Goal: Task Accomplishment & Management: Manage account settings

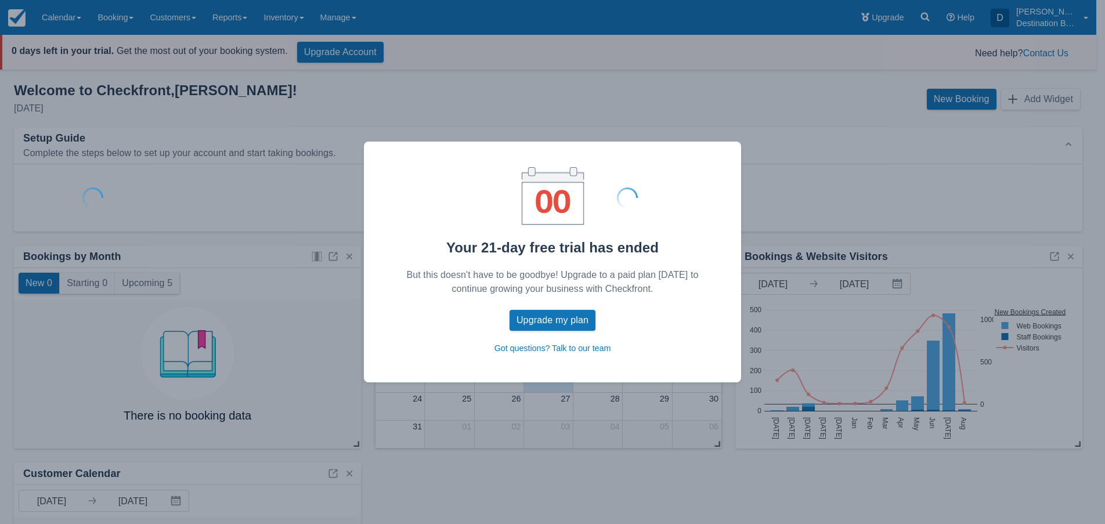
click at [346, 16] on div "Your 21-day free trial has ended But this doesn't have to be goodbye! Upgrade t…" at bounding box center [552, 262] width 1105 height 524
click at [562, 320] on button "Upgrade my plan" at bounding box center [553, 320] width 86 height 21
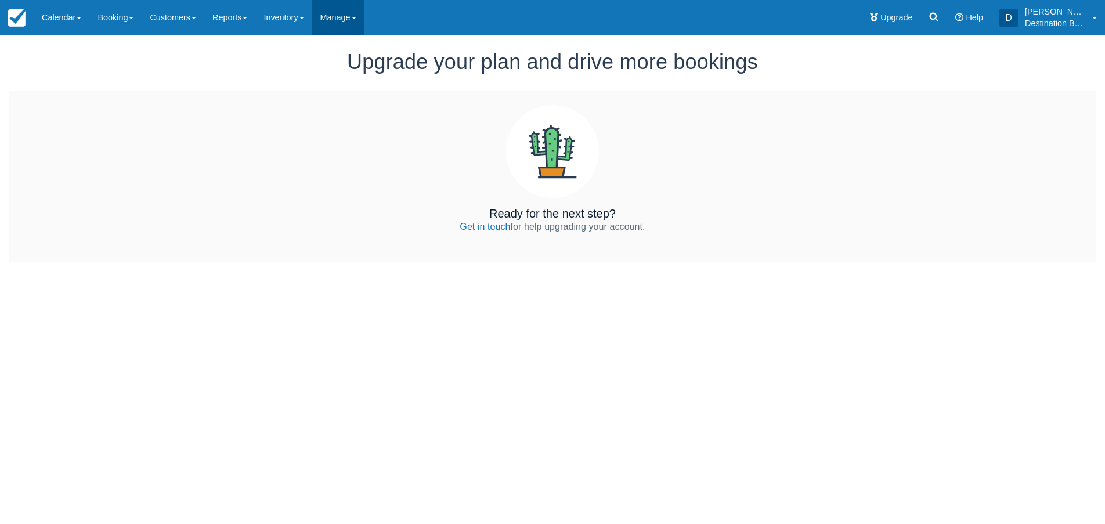
click at [359, 18] on link "Manage" at bounding box center [338, 17] width 52 height 35
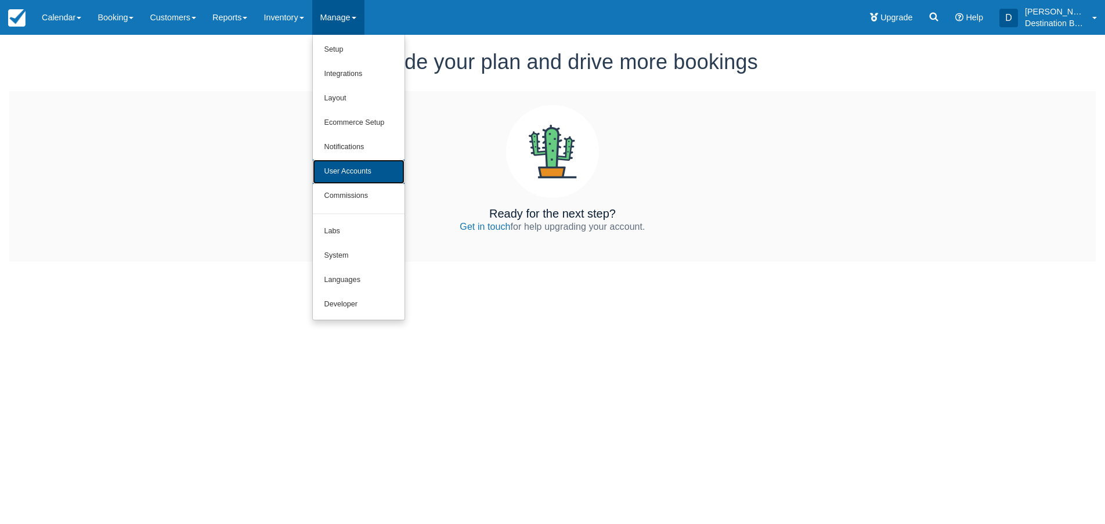
click at [373, 175] on link "User Accounts" at bounding box center [359, 172] width 92 height 24
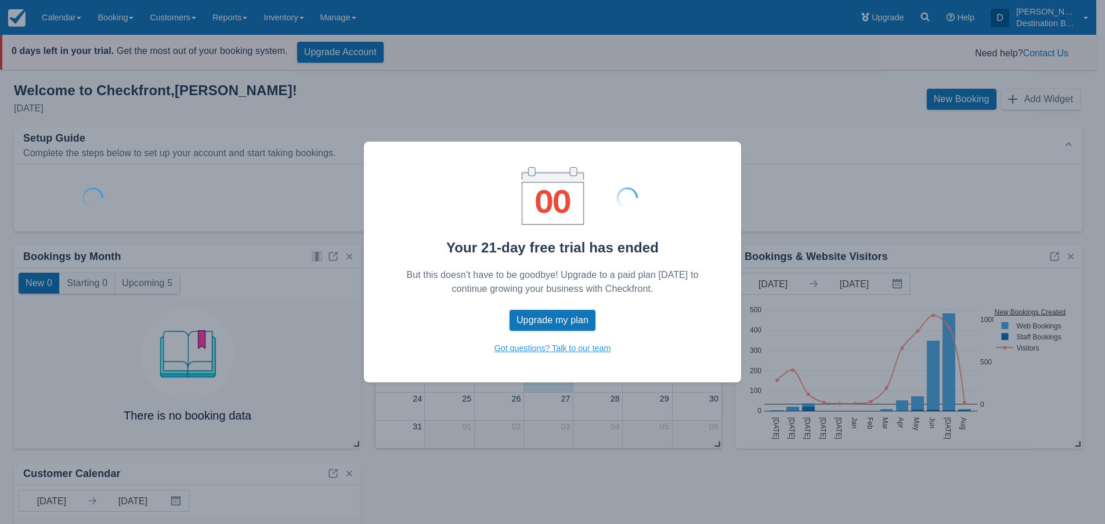
click at [577, 351] on link "Got questions? Talk to our team" at bounding box center [552, 348] width 117 height 13
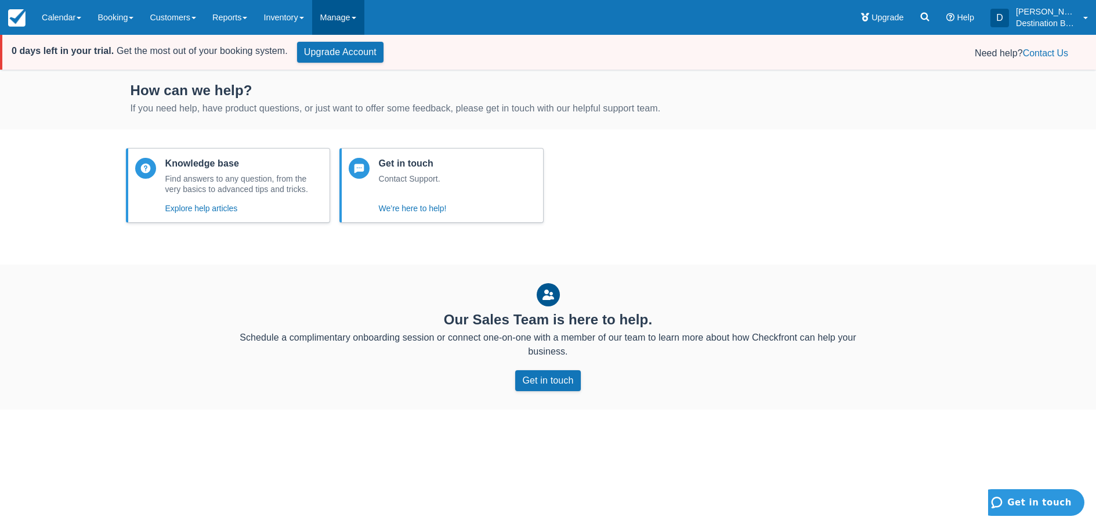
click at [353, 17] on link "Manage" at bounding box center [338, 17] width 52 height 35
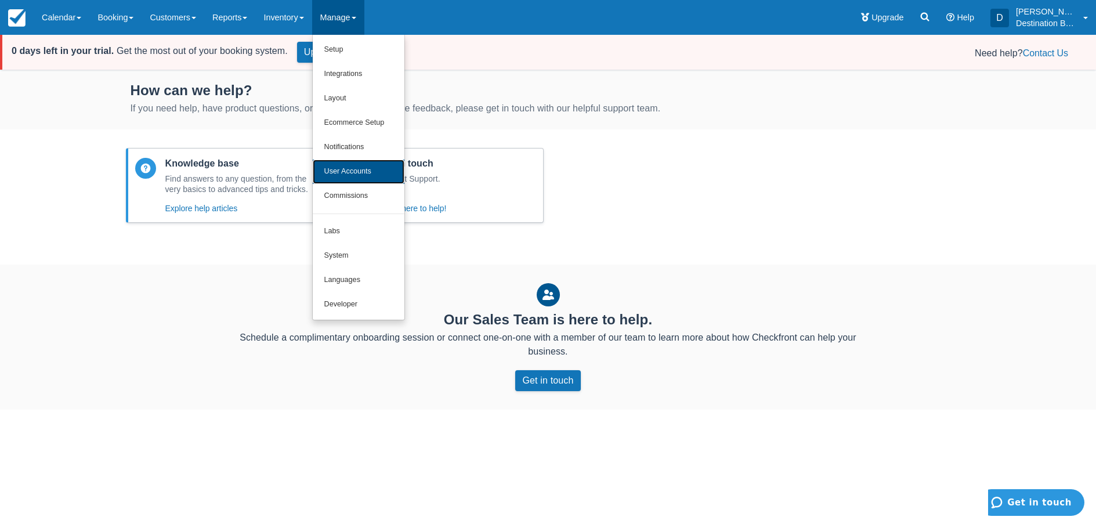
click at [345, 165] on link "User Accounts" at bounding box center [359, 172] width 92 height 24
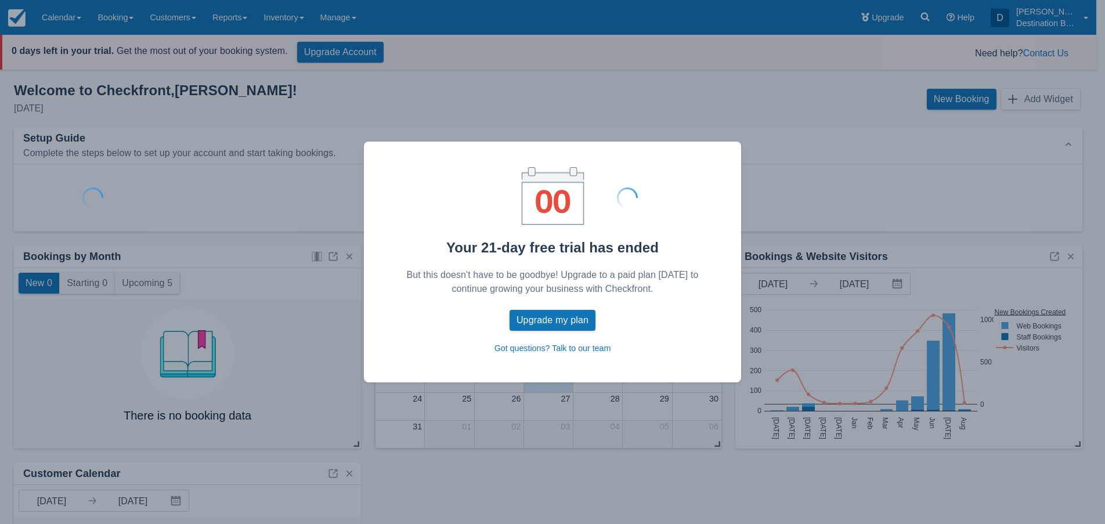
click at [566, 205] on div at bounding box center [627, 198] width 892 height 58
click at [555, 321] on button "Upgrade my plan" at bounding box center [553, 320] width 86 height 21
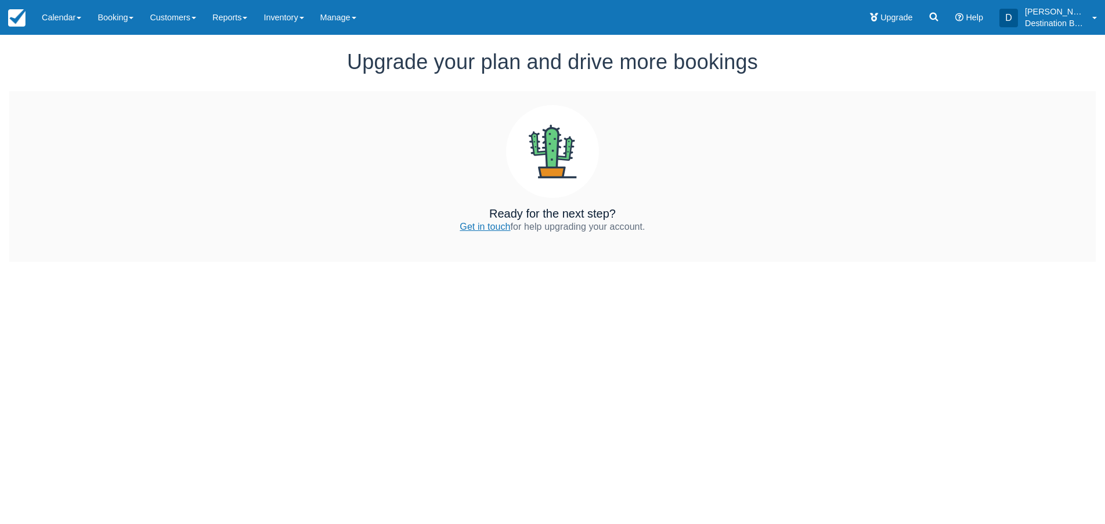
click at [485, 222] on link "Get in touch" at bounding box center [485, 227] width 50 height 10
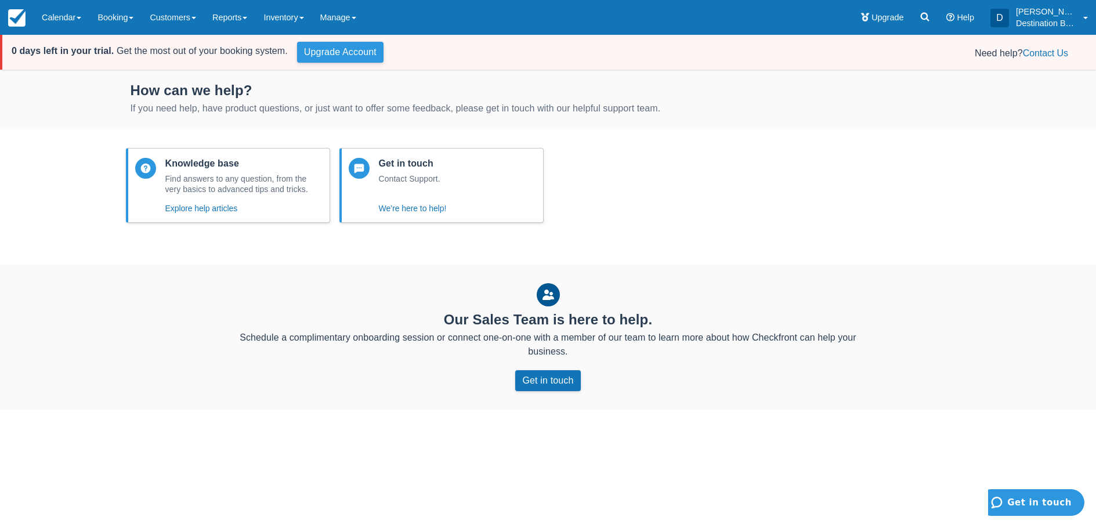
click at [353, 56] on link "Upgrade Account" at bounding box center [340, 52] width 86 height 21
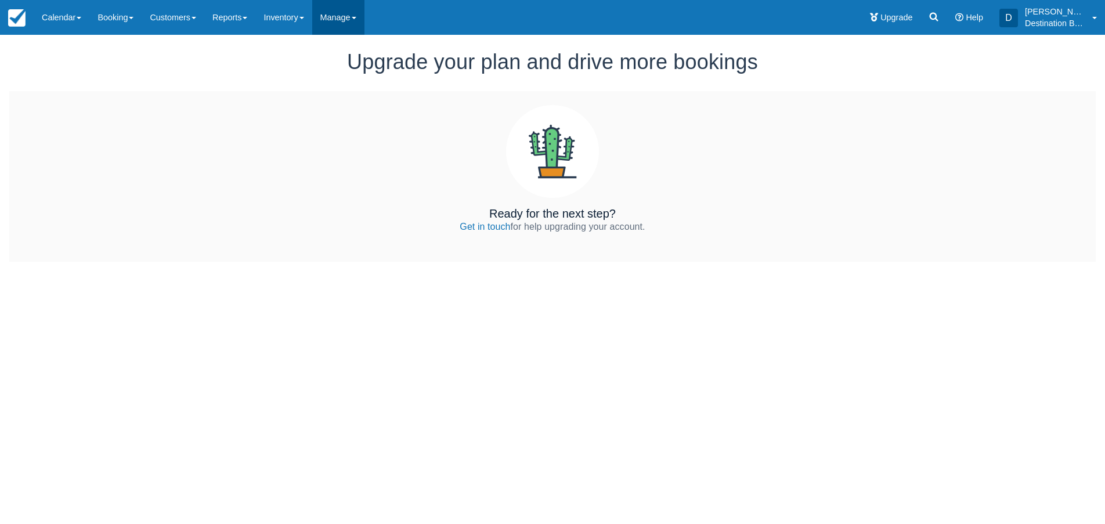
click at [364, 20] on link "Manage" at bounding box center [338, 17] width 52 height 35
click at [341, 19] on link "Manage" at bounding box center [338, 17] width 52 height 35
click at [349, 17] on link "Manage" at bounding box center [338, 17] width 52 height 35
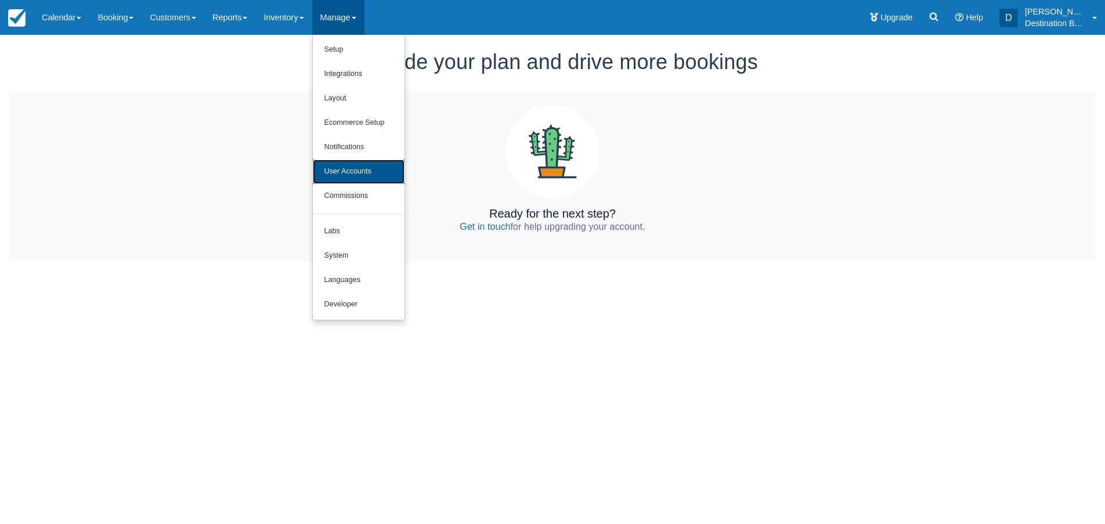
click at [347, 169] on link "User Accounts" at bounding box center [359, 172] width 92 height 24
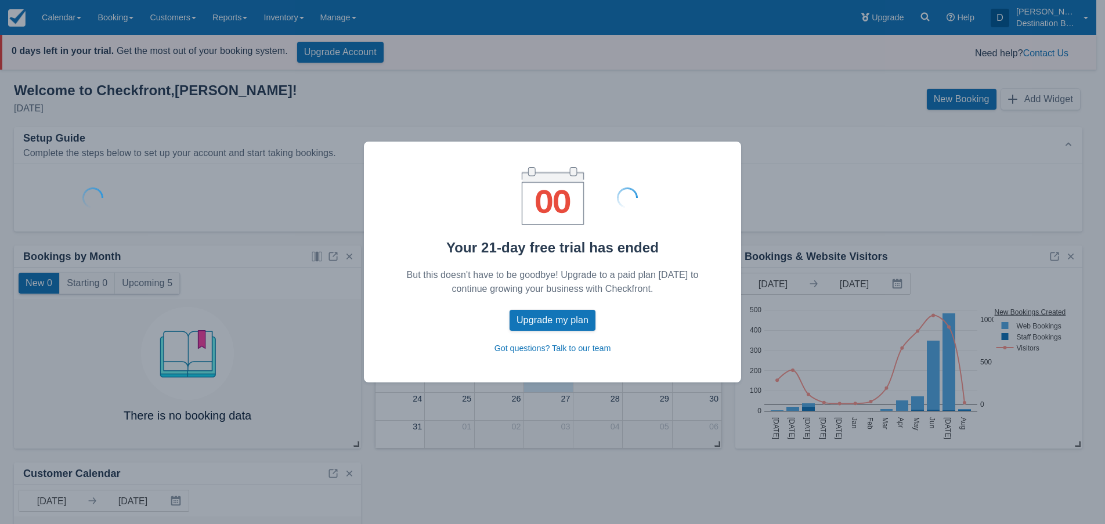
drag, startPoint x: 302, startPoint y: 157, endPoint x: 311, endPoint y: 147, distance: 13.5
click at [305, 156] on div "Your 21-day free trial has ended But this doesn't have to be goodbye! Upgrade t…" at bounding box center [552, 262] width 1105 height 524
click at [580, 352] on link "Got questions? Talk to our team" at bounding box center [552, 348] width 117 height 13
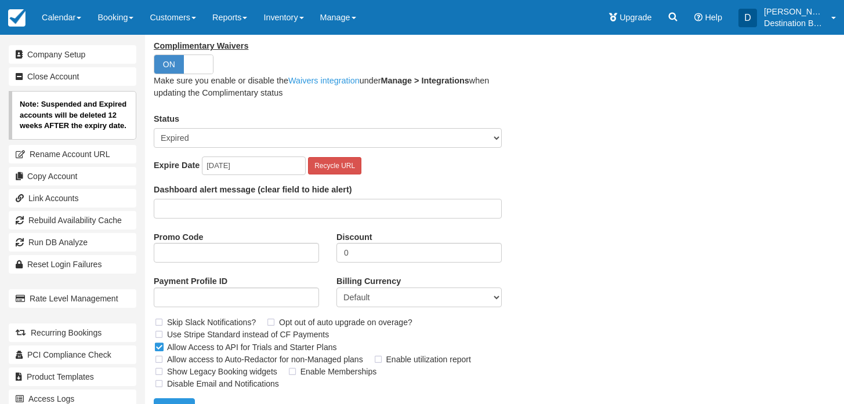
scroll to position [258, 0]
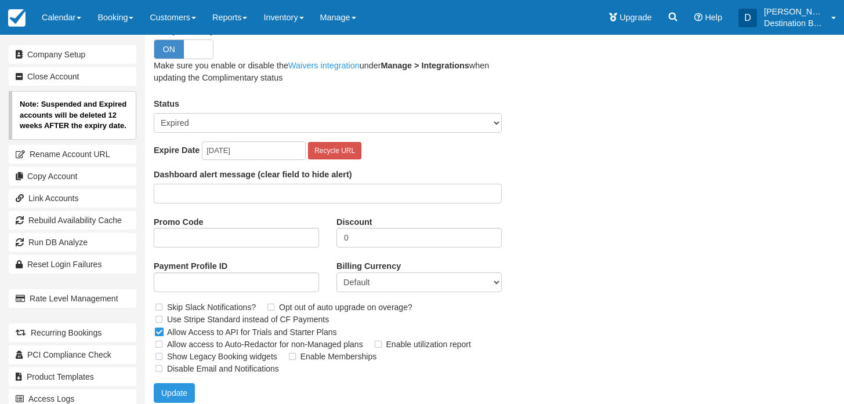
click at [336, 117] on select "Active Suspended Expired Moved (Read Only)" at bounding box center [328, 123] width 348 height 20
select select "ACTIVE"
click at [154, 113] on select "Active Suspended Expired Moved (Read Only)" at bounding box center [328, 123] width 348 height 20
click at [174, 394] on button "Update" at bounding box center [174, 394] width 41 height 20
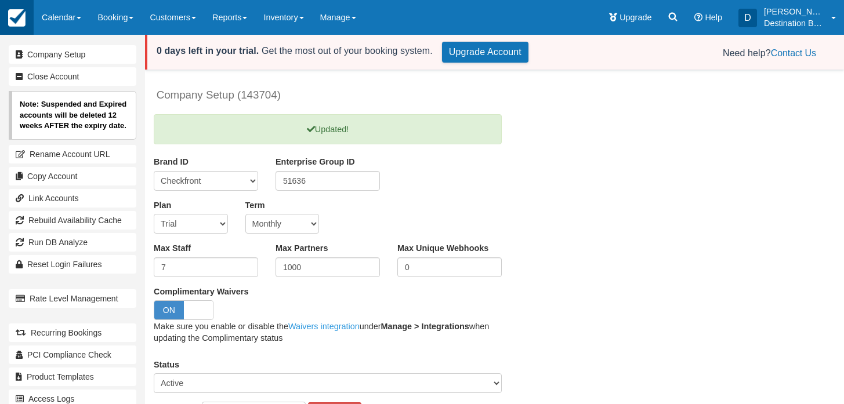
click at [16, 8] on link at bounding box center [17, 17] width 34 height 35
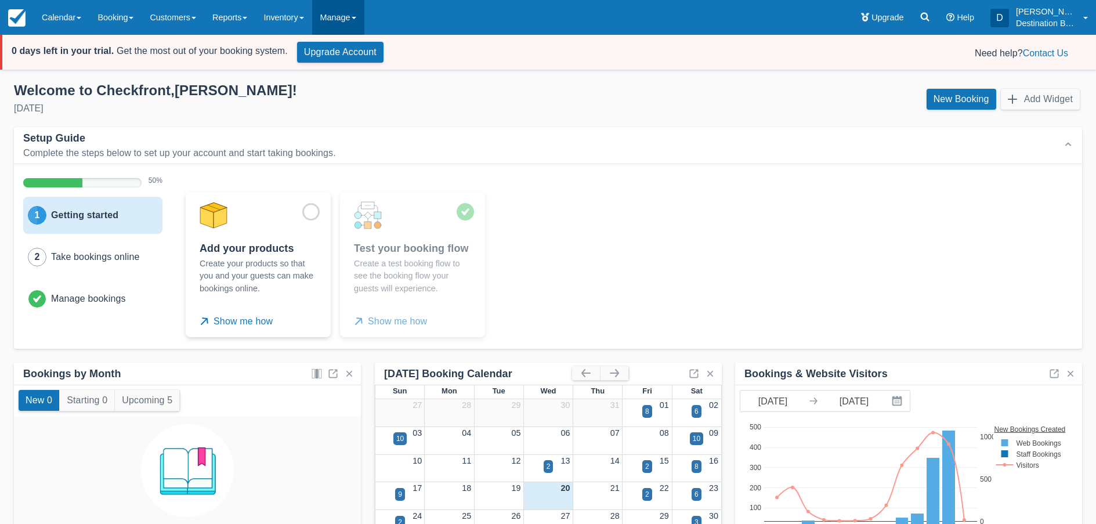
click at [345, 18] on link "Manage" at bounding box center [338, 17] width 52 height 35
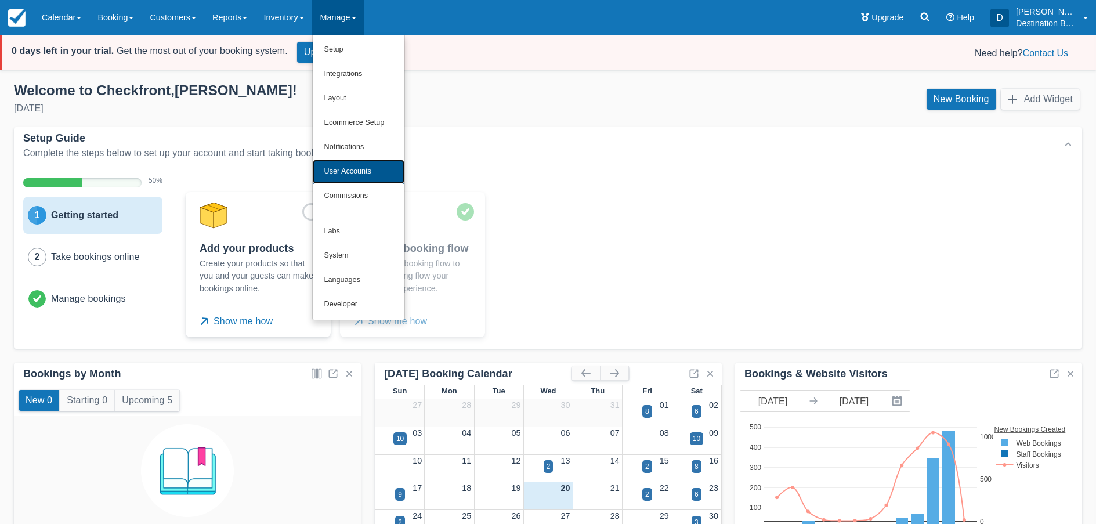
click at [380, 176] on link "User Accounts" at bounding box center [359, 172] width 92 height 24
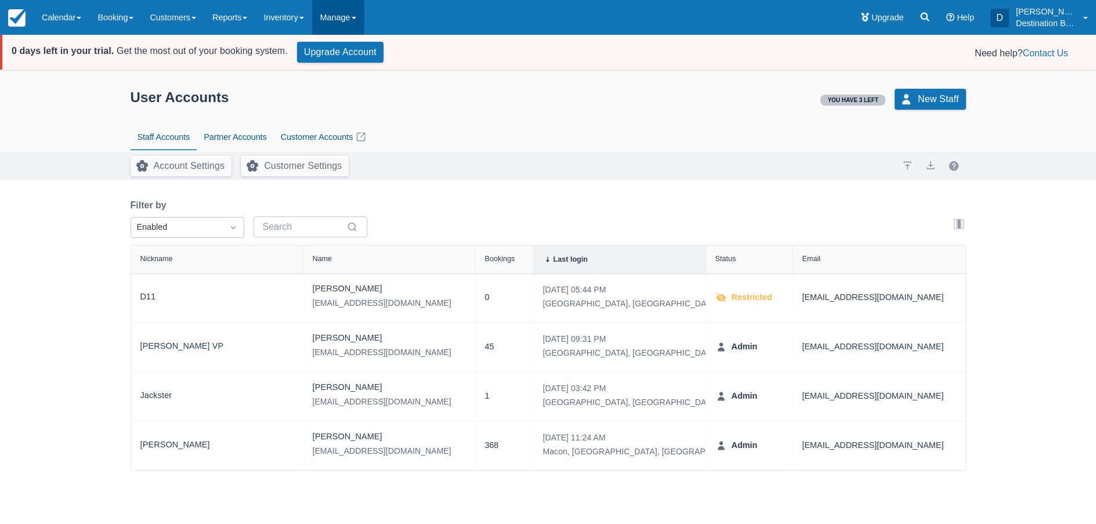
click at [342, 16] on link "Manage" at bounding box center [338, 17] width 52 height 35
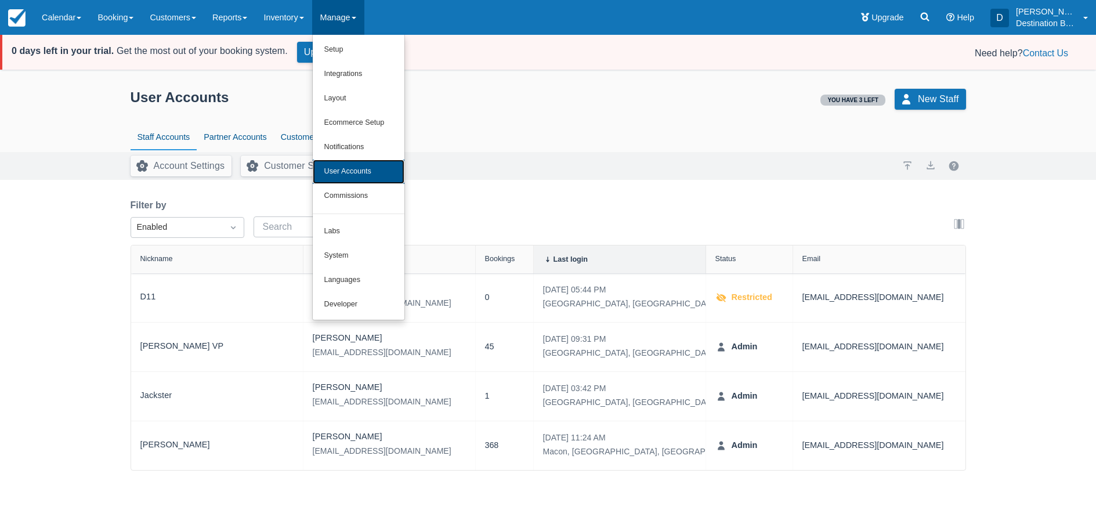
click at [370, 173] on link "User Accounts" at bounding box center [359, 172] width 92 height 24
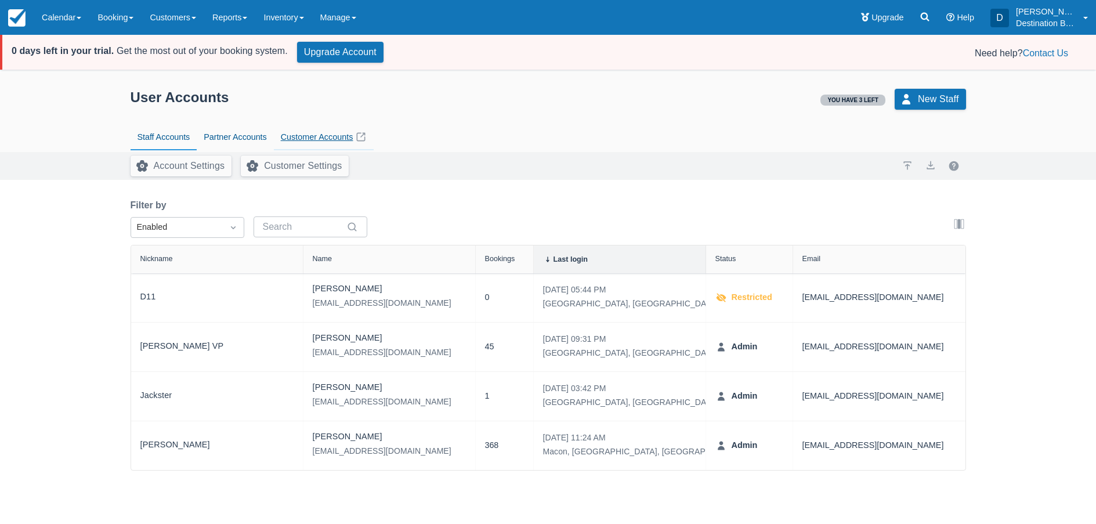
click at [332, 134] on link "Customer Accounts" at bounding box center [324, 137] width 100 height 27
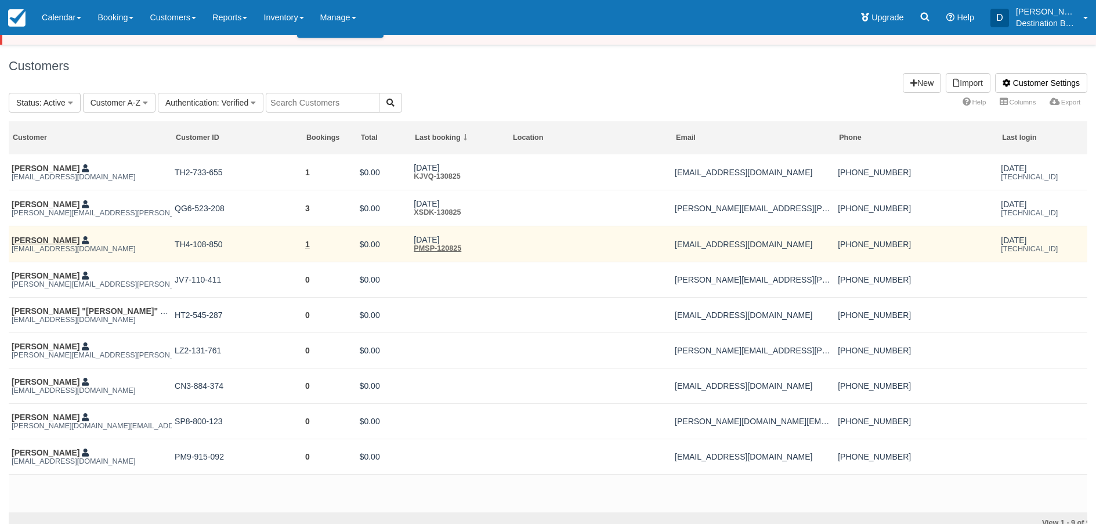
scroll to position [38, 0]
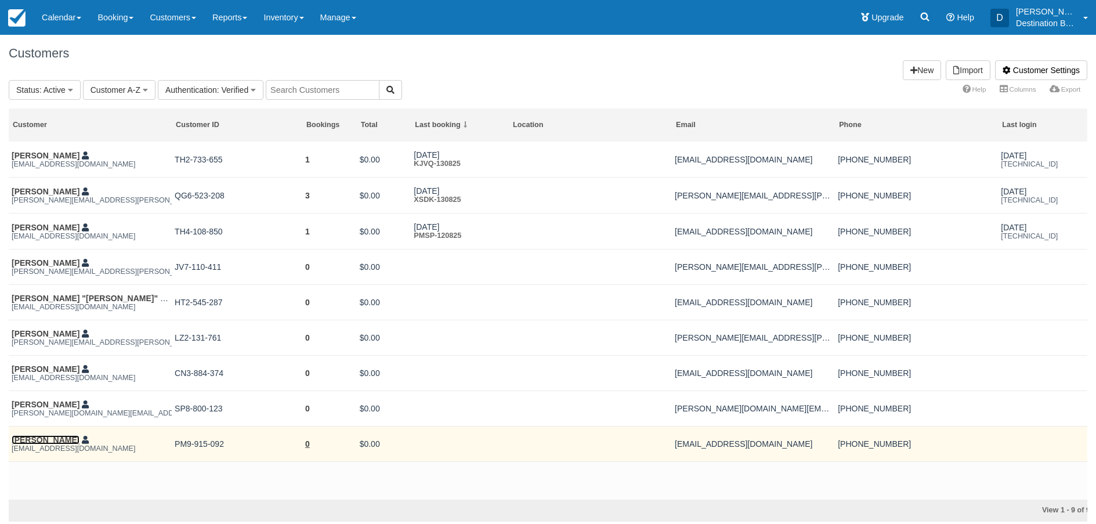
click at [47, 439] on link "[PERSON_NAME]" at bounding box center [46, 439] width 68 height 9
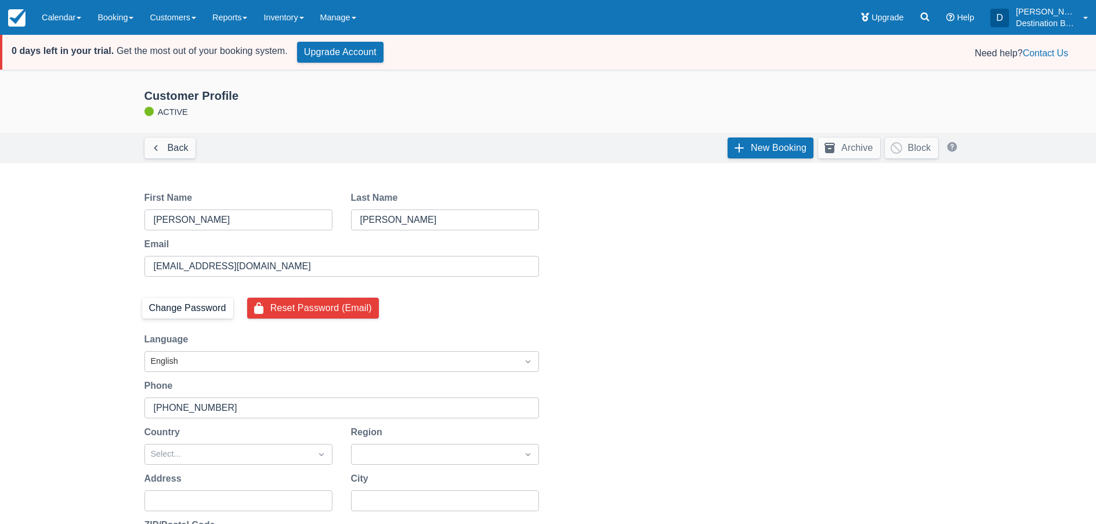
click at [209, 310] on button "Change Password" at bounding box center [187, 308] width 91 height 21
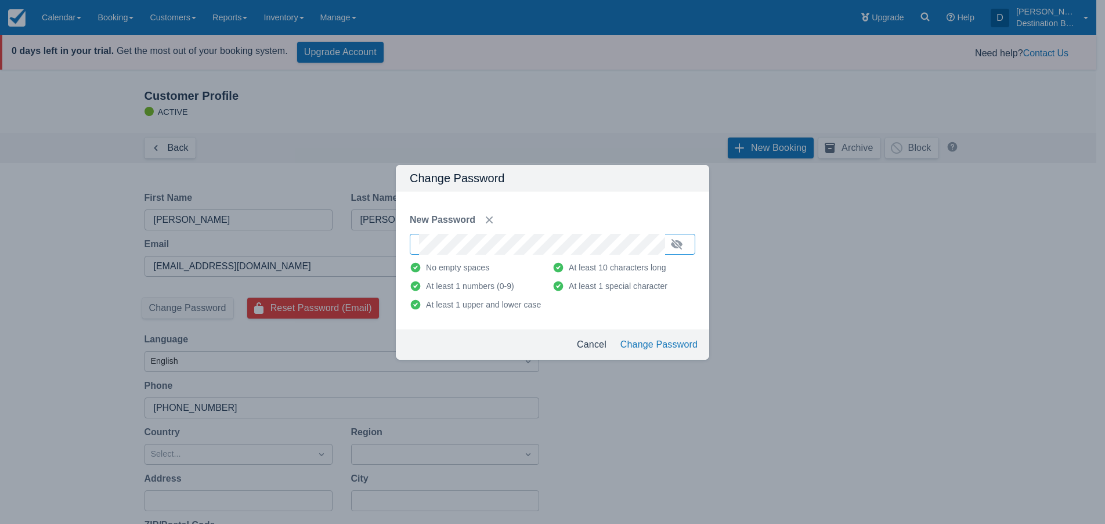
click at [787, 255] on div "Change Password New Password No empty spaces At least 10 characters long At lea…" at bounding box center [552, 262] width 1105 height 524
click at [685, 245] on button "button" at bounding box center [676, 244] width 19 height 19
click at [671, 345] on button "Change Password" at bounding box center [659, 344] width 86 height 21
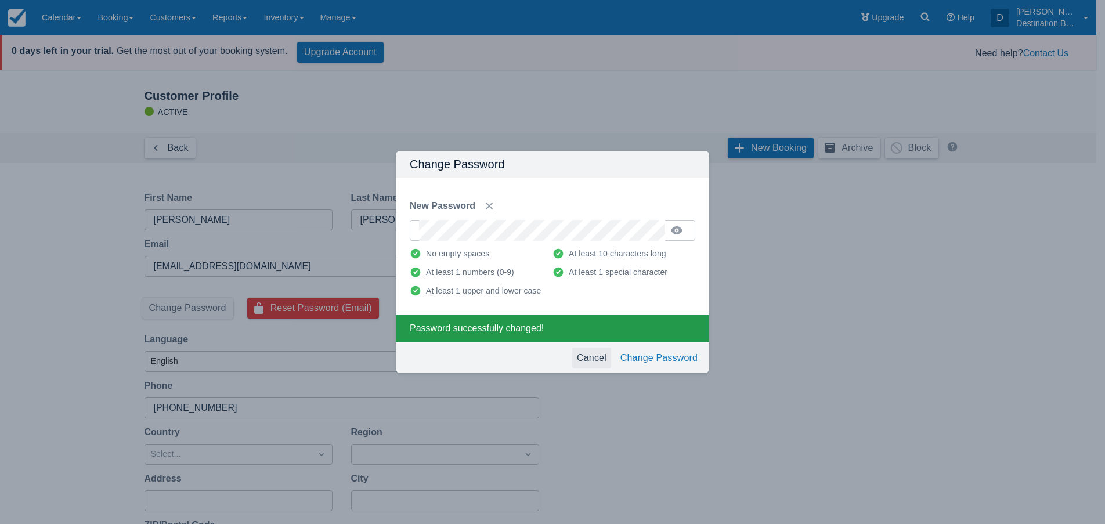
click at [593, 359] on button "Cancel" at bounding box center [591, 358] width 39 height 21
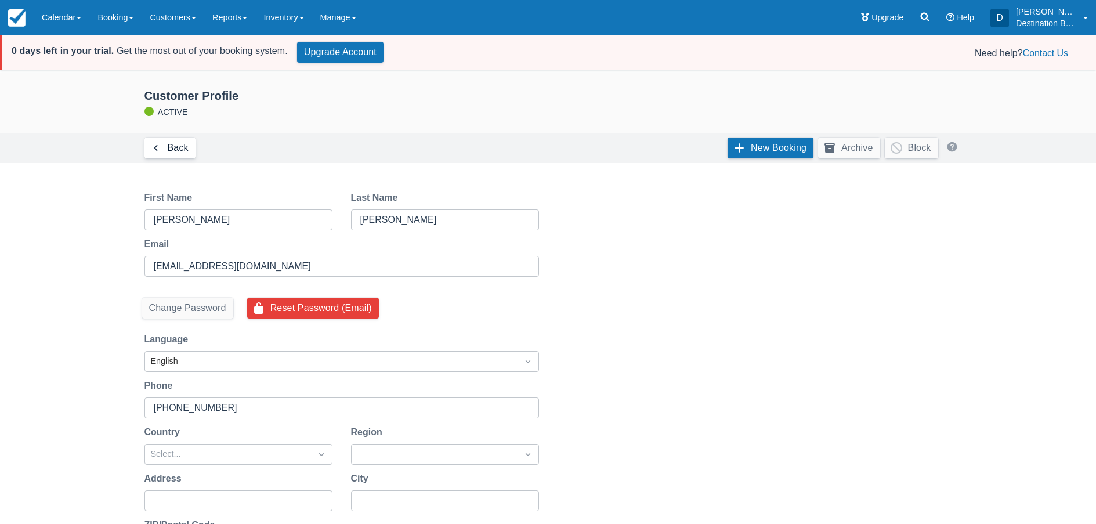
click at [165, 142] on link "Back" at bounding box center [170, 148] width 51 height 21
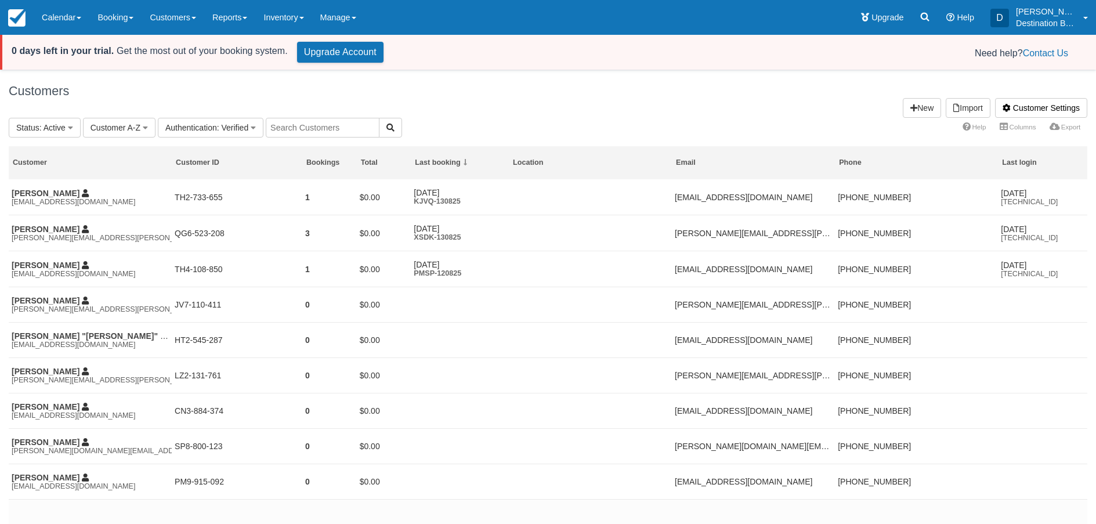
scroll to position [38, 0]
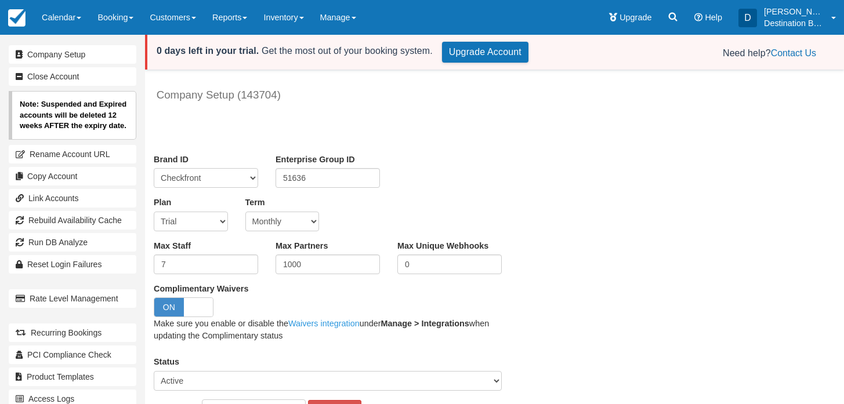
click at [203, 224] on select "Trial Soho Professional Plus Managed Developer Partner Flex Complementary Hiber…" at bounding box center [191, 222] width 74 height 20
select select "4"
click at [154, 212] on select "Trial Soho Professional Plus Managed Developer Partner Flex Complementary Hiber…" at bounding box center [191, 222] width 74 height 20
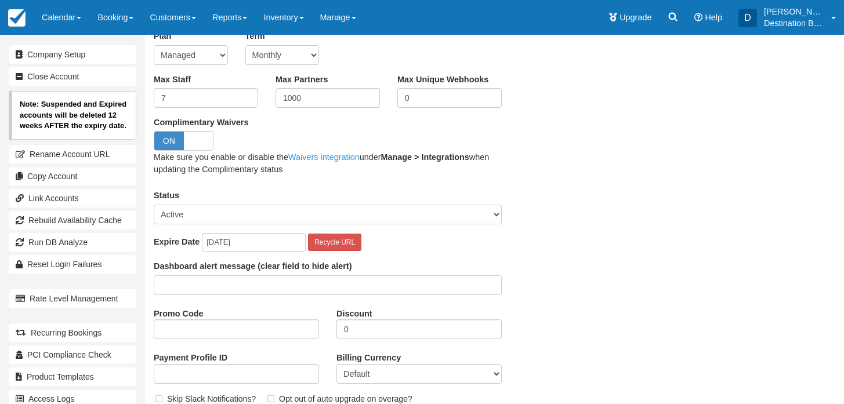
scroll to position [268, 0]
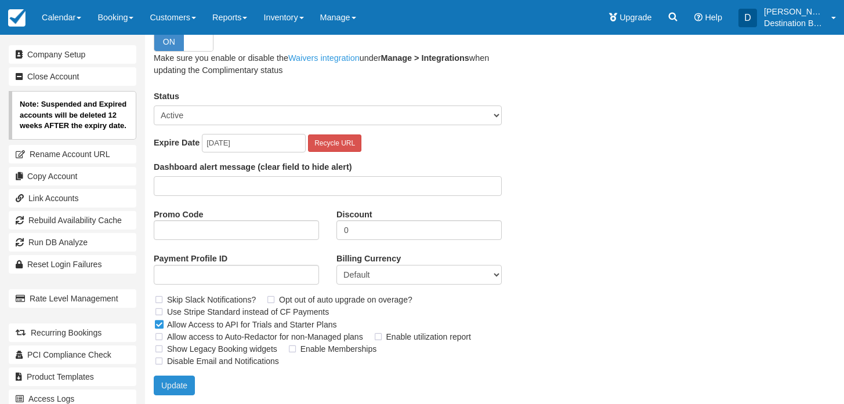
click at [169, 384] on button "Update" at bounding box center [174, 386] width 41 height 20
